Goal: Task Accomplishment & Management: Use online tool/utility

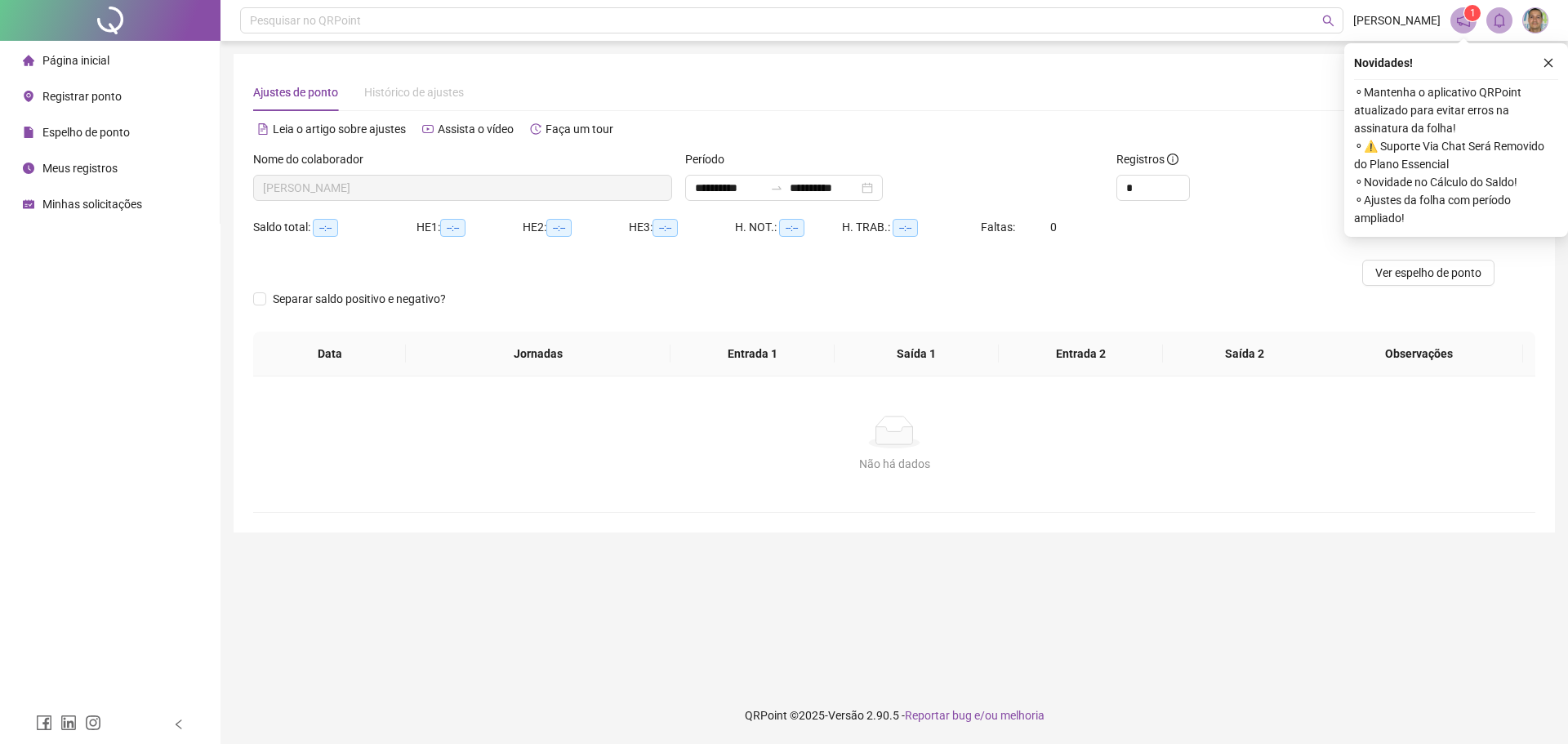
click at [82, 97] on span "Registrar ponto" at bounding box center [82, 97] width 79 height 13
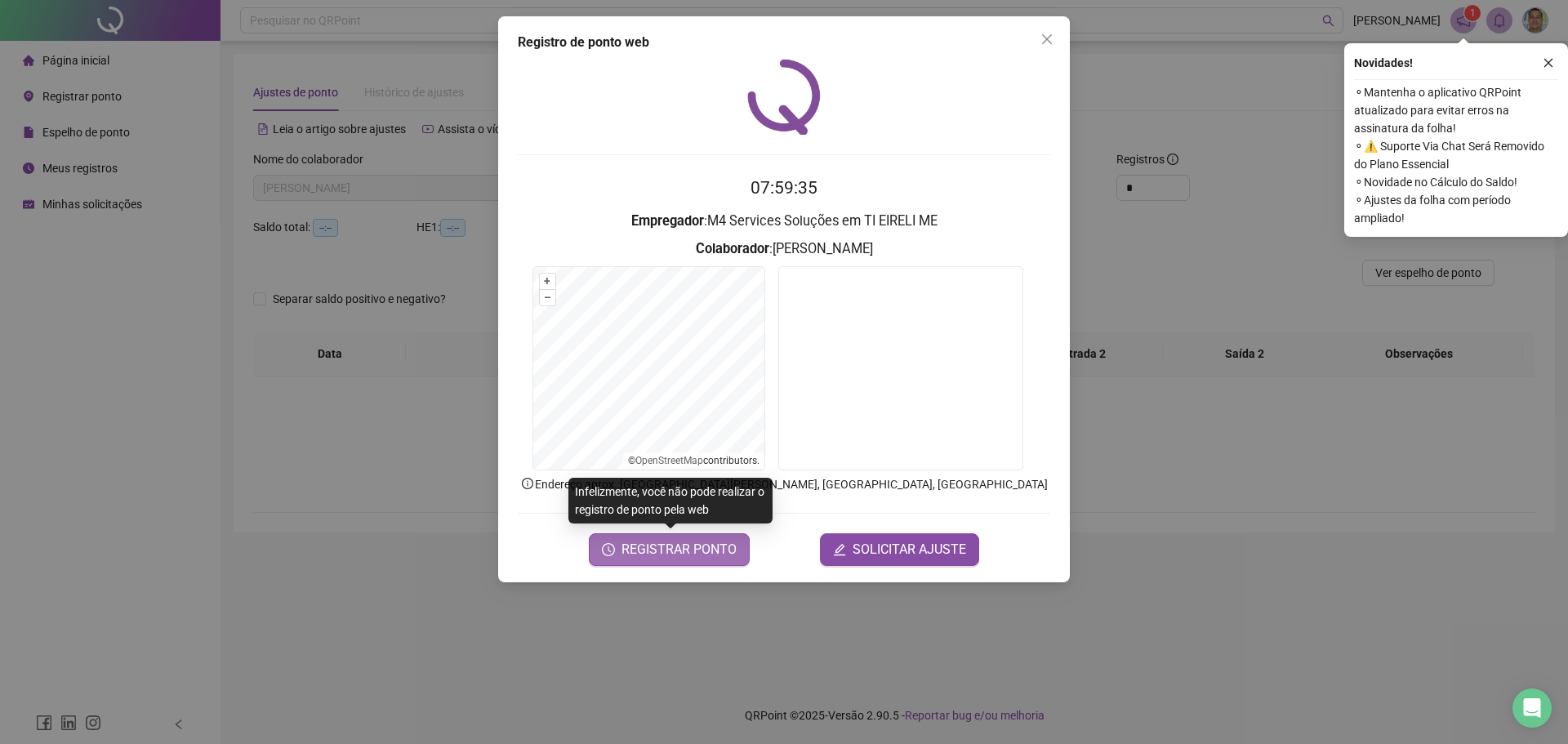
click at [690, 542] on span "REGISTRAR PONTO" at bounding box center [678, 549] width 115 height 19
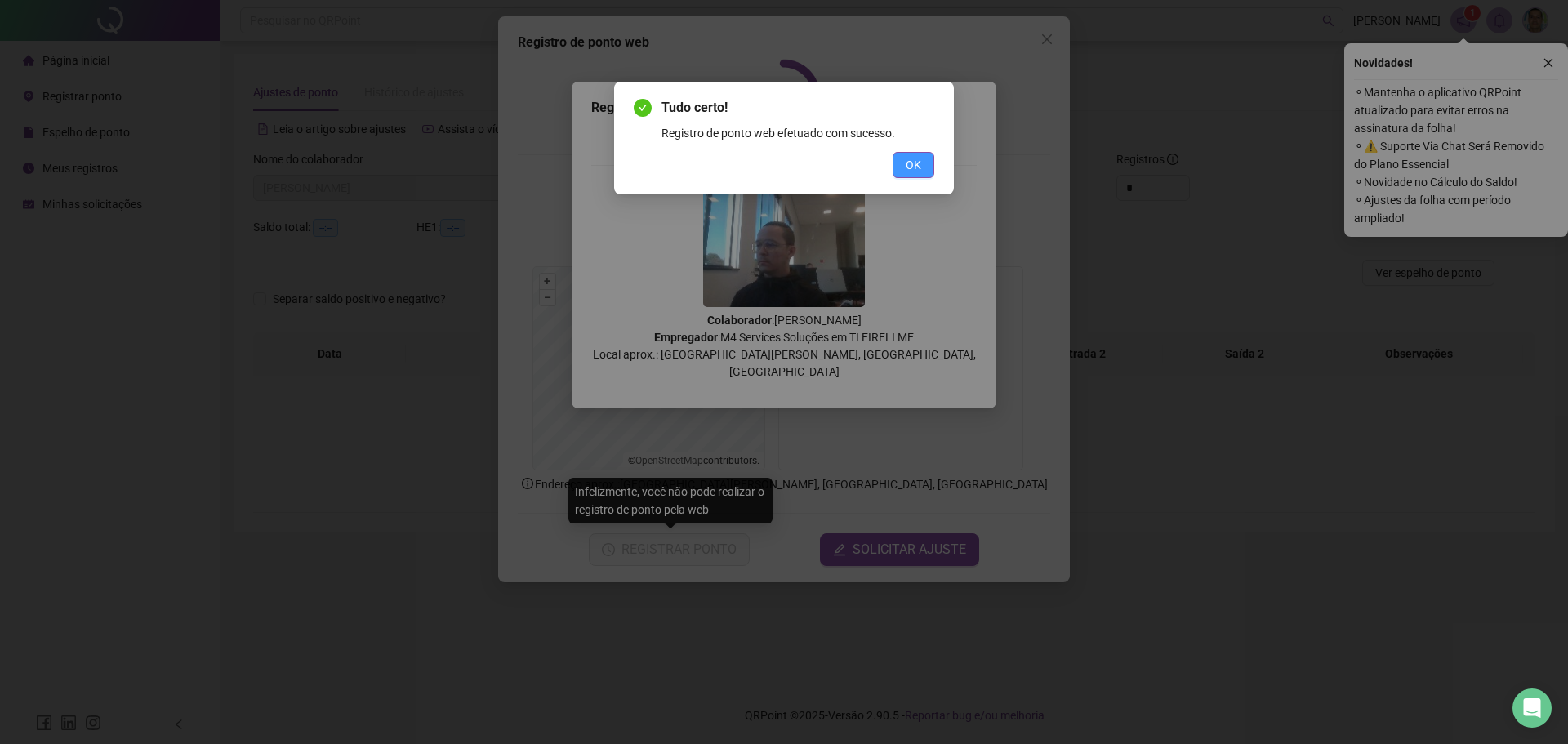
click at [922, 158] on button "OK" at bounding box center [913, 165] width 42 height 26
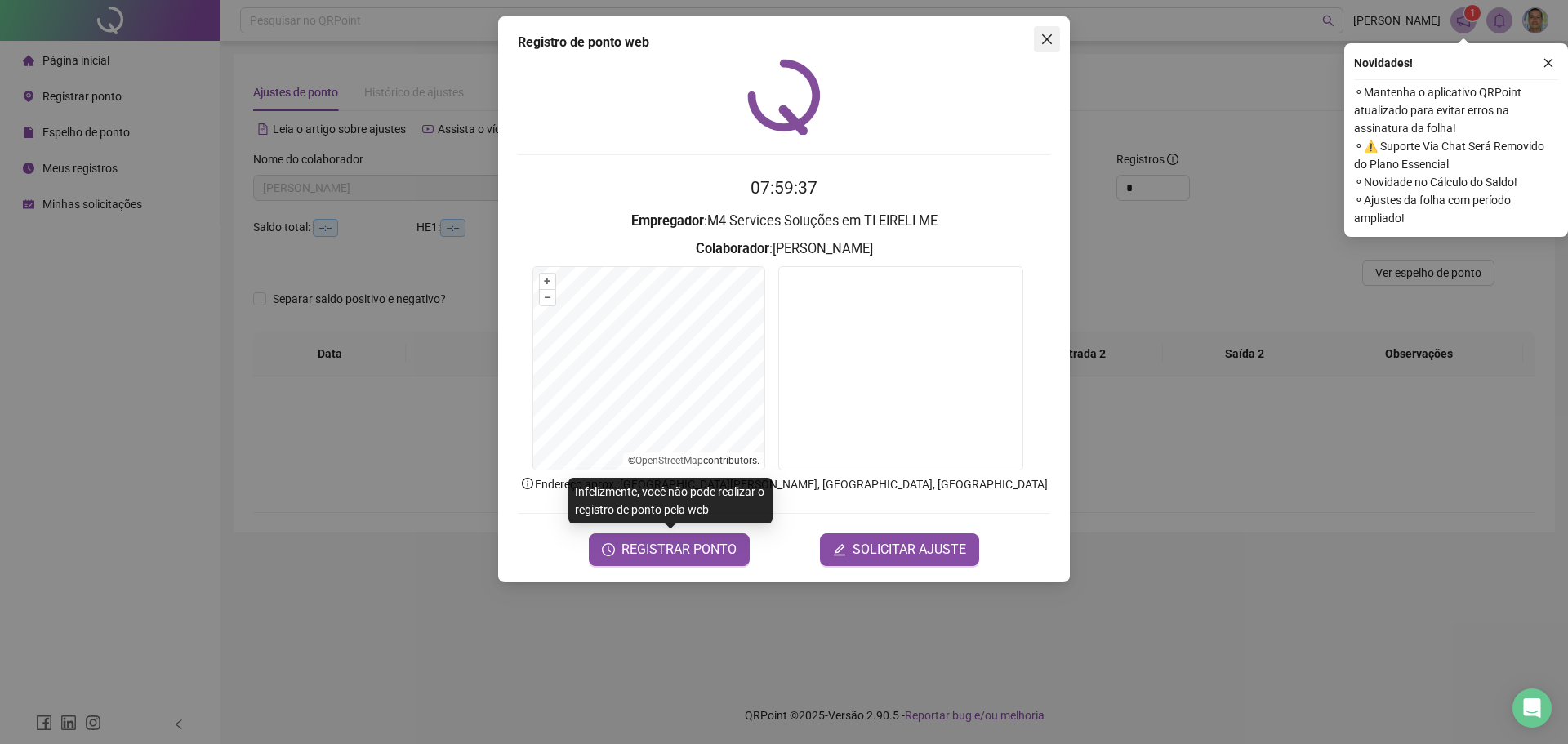
click at [1044, 38] on icon "close" at bounding box center [1048, 39] width 10 height 10
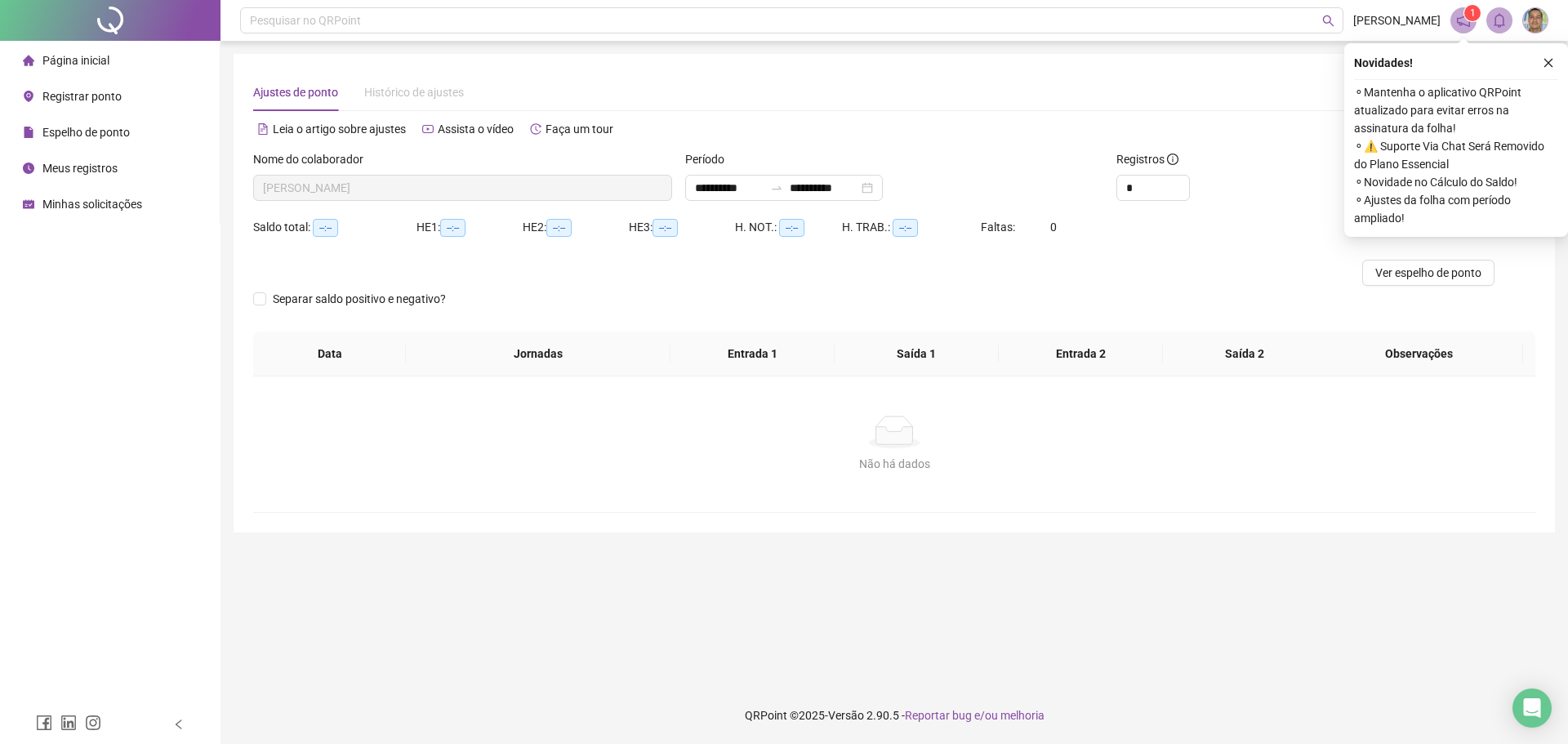
click at [1544, 55] on button "button" at bounding box center [1548, 62] width 19 height 19
